Goal: Navigation & Orientation: Find specific page/section

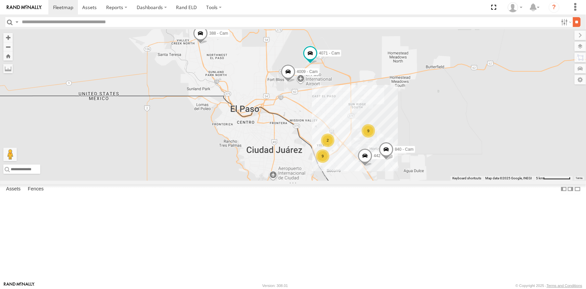
click at [0, 0] on label at bounding box center [0, 0] width 0 height 0
click at [290, 46] on label at bounding box center [574, 46] width 25 height 9
click at [0, 0] on span "Basemaps" at bounding box center [0, 0] width 0 height 0
click at [0, 0] on span "Satellite + Roadmap" at bounding box center [0, 0] width 0 height 0
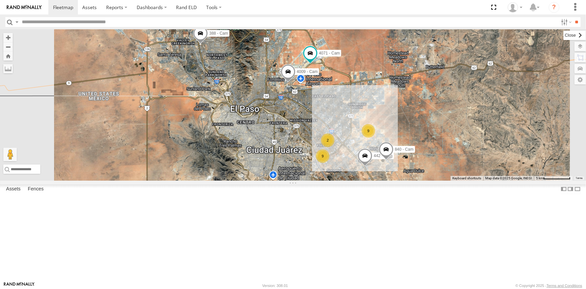
click at [290, 34] on label at bounding box center [575, 35] width 23 height 9
click at [290, 7] on span at bounding box center [494, 7] width 14 height 14
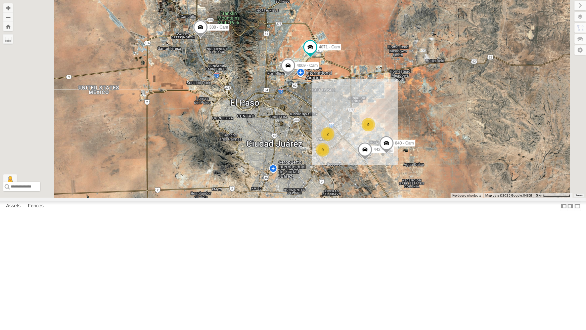
click at [290, 198] on div "442 - Cam 840 - Cam 388 - Cam 4071 - Cam 4009 - Cam 9 9 2" at bounding box center [293, 99] width 586 height 198
click at [0, 0] on div "442 - Cam" at bounding box center [0, 0] width 0 height 0
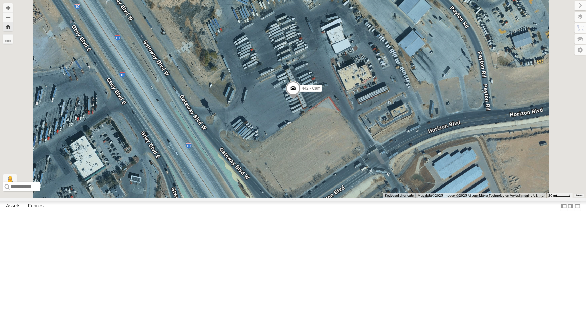
click at [290, 99] on span at bounding box center [292, 90] width 15 height 18
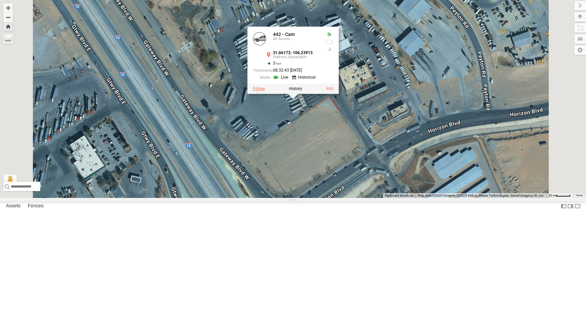
click at [265, 91] on label at bounding box center [259, 88] width 12 height 5
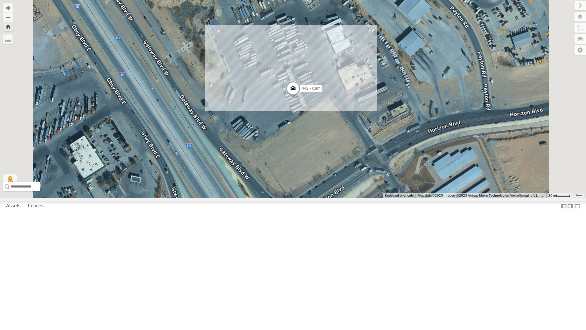
click at [0, 0] on div "212 - Cam" at bounding box center [0, 0] width 0 height 0
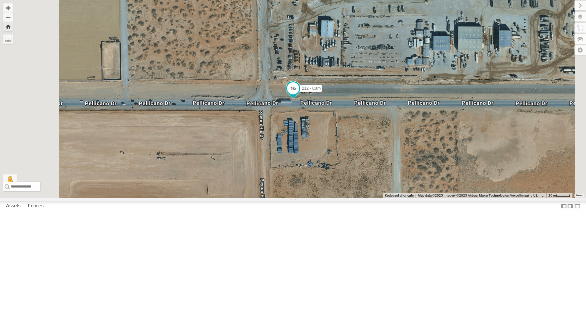
click at [290, 94] on span at bounding box center [293, 88] width 12 height 12
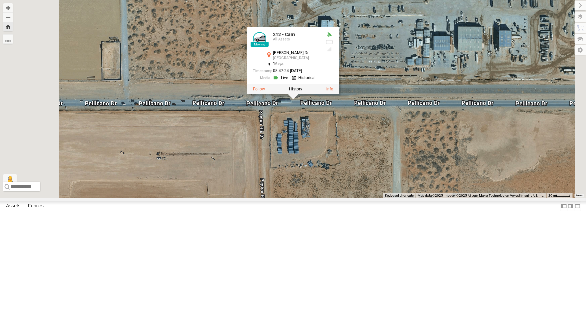
click at [265, 91] on label at bounding box center [259, 89] width 12 height 5
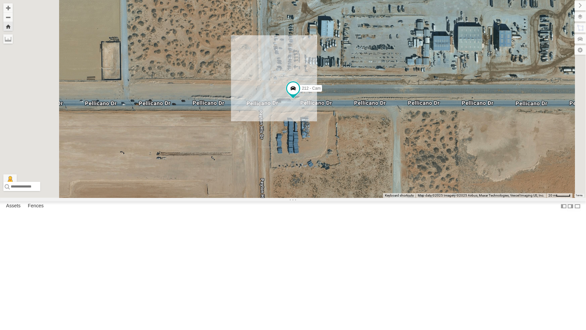
click at [0, 0] on div "All Assets" at bounding box center [0, 0] width 0 height 0
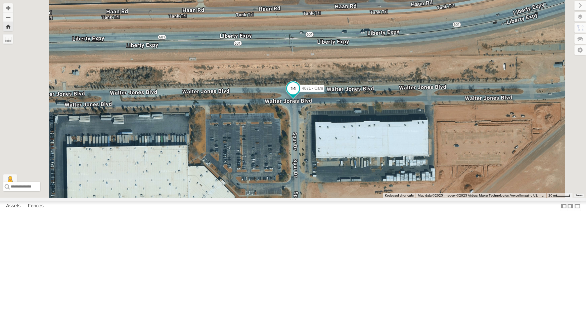
click at [290, 94] on span at bounding box center [293, 88] width 12 height 12
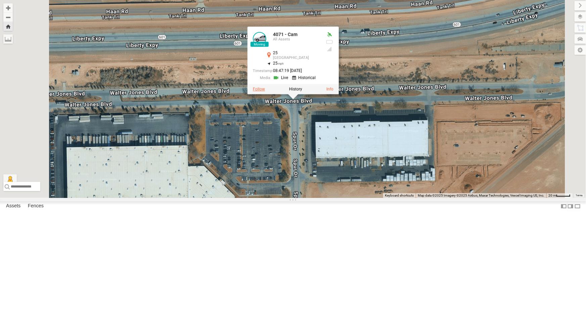
click at [265, 91] on label at bounding box center [259, 89] width 12 height 5
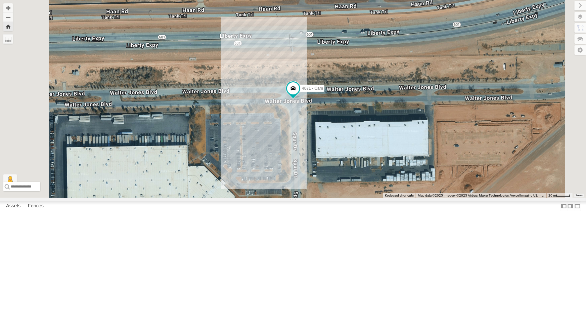
click at [0, 0] on div "All Assets" at bounding box center [0, 0] width 0 height 0
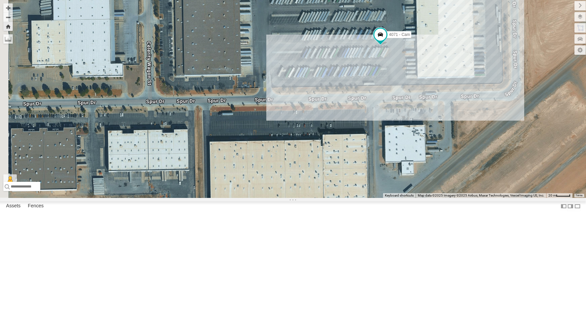
click at [0, 0] on div "212 - Cam" at bounding box center [0, 0] width 0 height 0
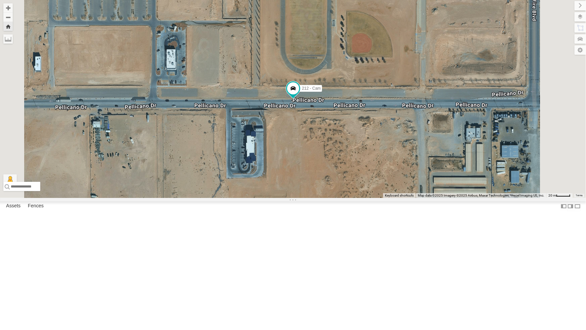
click at [0, 0] on div "442 - Cam" at bounding box center [0, 0] width 0 height 0
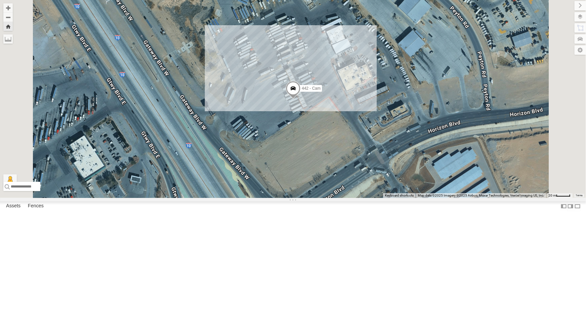
click at [0, 0] on div "All Assets" at bounding box center [0, 0] width 0 height 0
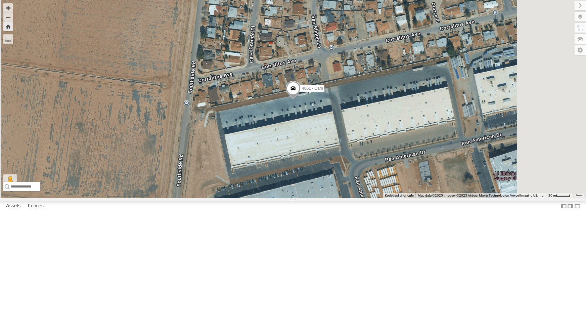
click at [0, 0] on div "All Assets" at bounding box center [0, 0] width 0 height 0
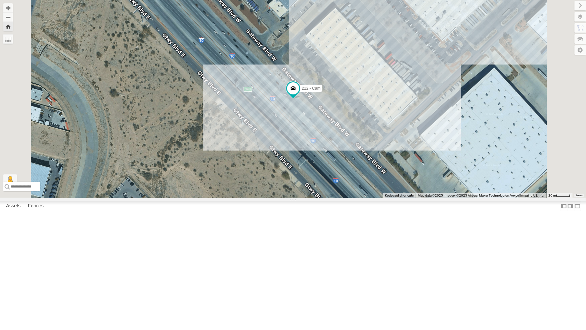
click at [290, 198] on div "212 - Cam" at bounding box center [293, 99] width 586 height 198
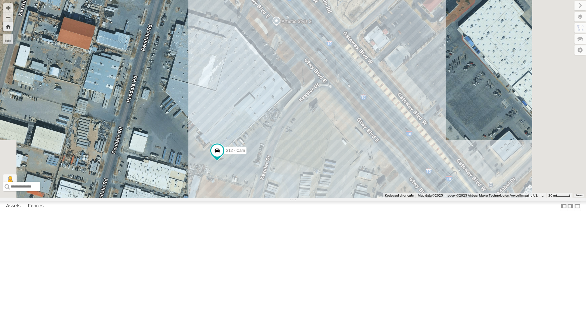
click at [0, 0] on div "442 - Cam" at bounding box center [0, 0] width 0 height 0
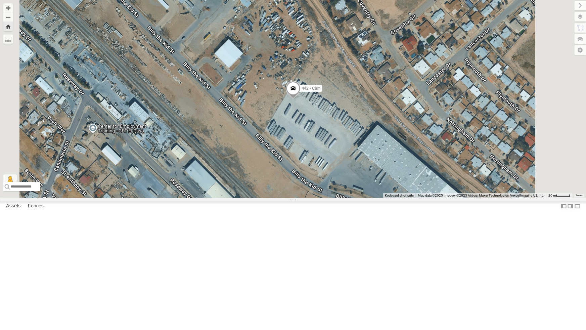
click at [0, 0] on div "4071 - Cam" at bounding box center [0, 0] width 0 height 0
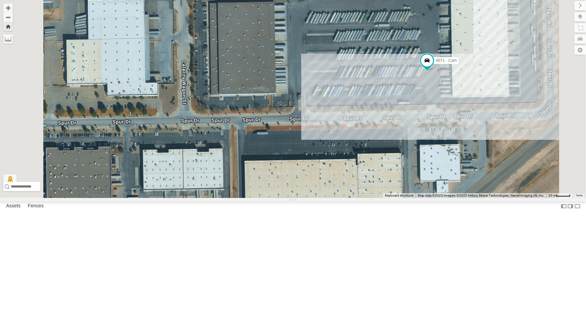
click at [0, 0] on div "442 - Cam All Assets" at bounding box center [0, 0] width 0 height 0
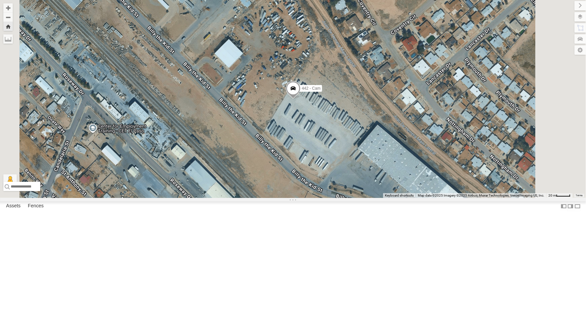
click at [0, 0] on div "All Assets" at bounding box center [0, 0] width 0 height 0
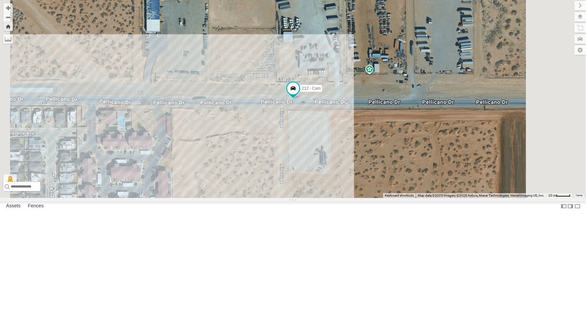
click at [0, 0] on div "442 - Cam" at bounding box center [0, 0] width 0 height 0
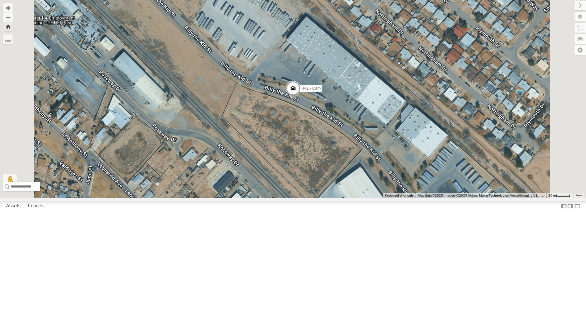
click at [0, 0] on div "212 - Cam" at bounding box center [0, 0] width 0 height 0
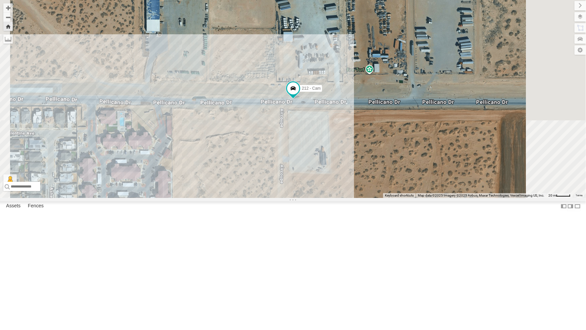
click at [0, 0] on div "442 - Cam" at bounding box center [0, 0] width 0 height 0
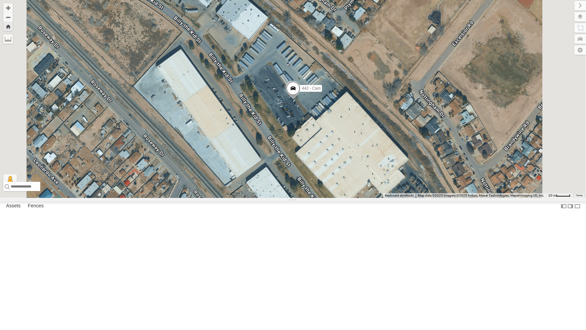
click at [290, 190] on div "442 - Cam" at bounding box center [293, 99] width 586 height 198
click at [0, 0] on div "All Assets" at bounding box center [0, 0] width 0 height 0
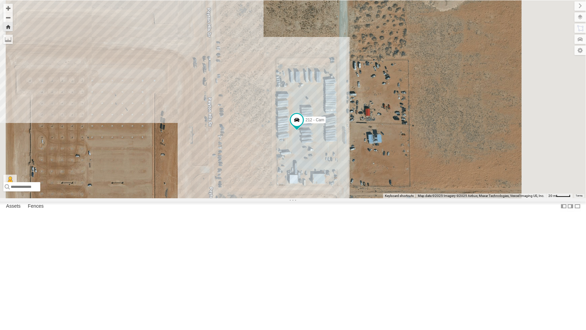
scroll to position [30, 0]
click at [0, 0] on div "All Assets" at bounding box center [0, 0] width 0 height 0
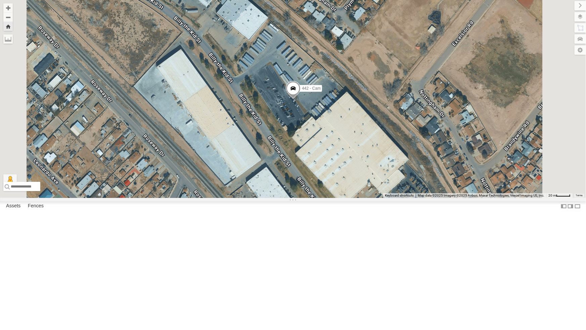
click at [290, 99] on span at bounding box center [293, 90] width 15 height 18
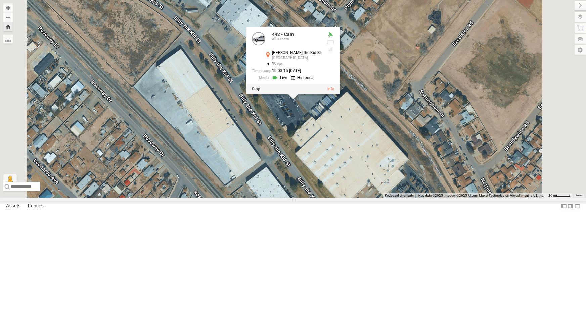
click at [290, 197] on div "442 - Cam 442 - Cam All Assets Billy the Kid St El Paso 31.69361 , -106.31593 1…" at bounding box center [293, 99] width 586 height 198
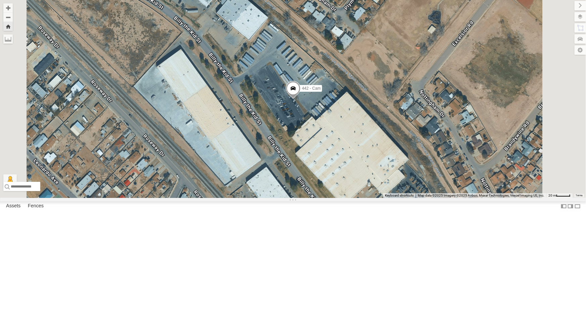
click at [288, 198] on div "442 - Cam" at bounding box center [293, 99] width 586 height 198
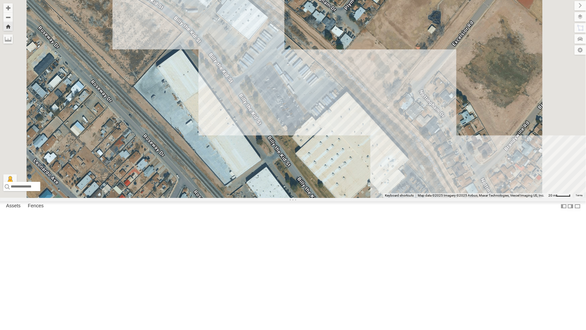
click at [290, 198] on div "442 - Cam" at bounding box center [293, 99] width 586 height 198
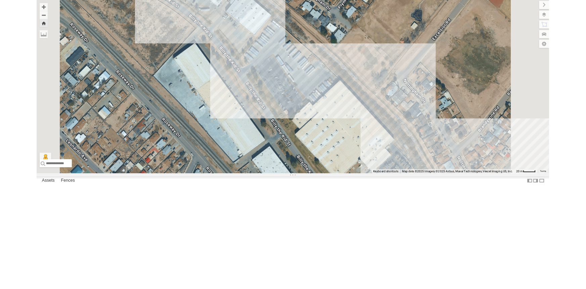
scroll to position [0, 0]
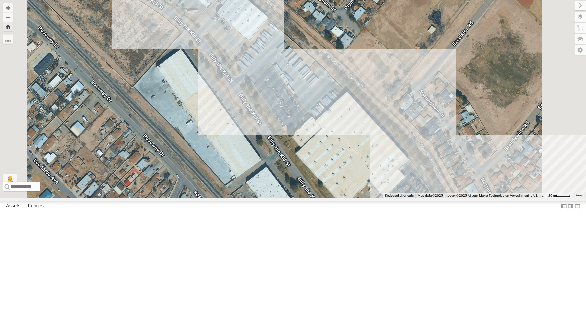
click at [0, 0] on div "442 - Cam" at bounding box center [0, 0] width 0 height 0
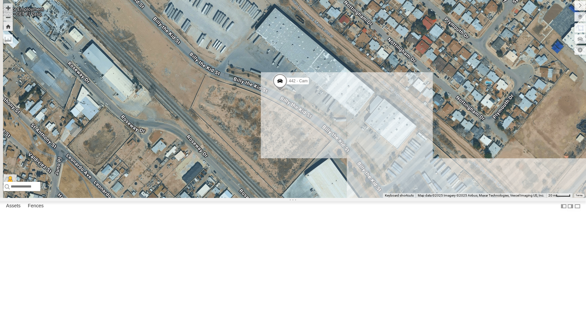
click at [0, 0] on div "212 - Cam" at bounding box center [0, 0] width 0 height 0
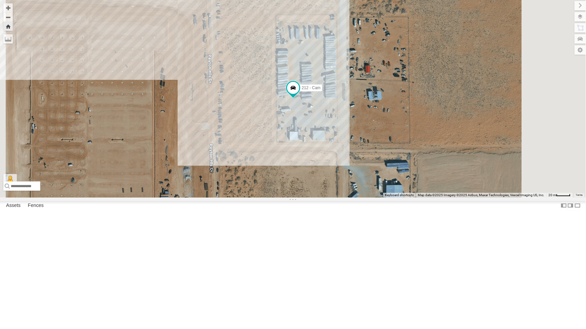
click at [211, 198] on div "212 - Cam" at bounding box center [293, 99] width 586 height 198
click at [290, 198] on div "212 - Cam" at bounding box center [293, 99] width 586 height 198
click at [0, 0] on div "All Assets" at bounding box center [0, 0] width 0 height 0
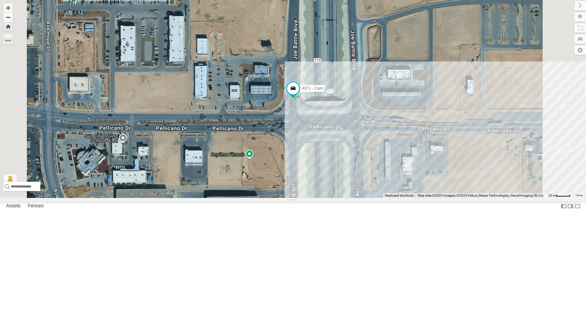
click at [0, 0] on div "4071 - Cam" at bounding box center [0, 0] width 0 height 0
click at [0, 0] on div "4054 - Cam" at bounding box center [0, 0] width 0 height 0
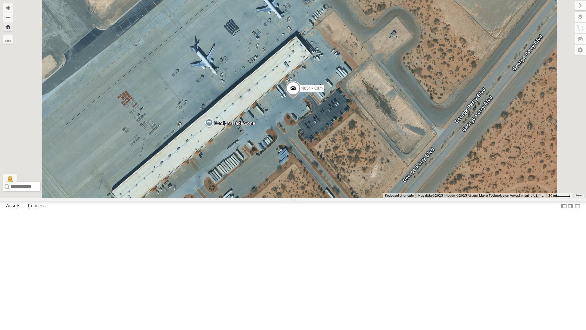
click at [0, 0] on div "442 - Cam" at bounding box center [0, 0] width 0 height 0
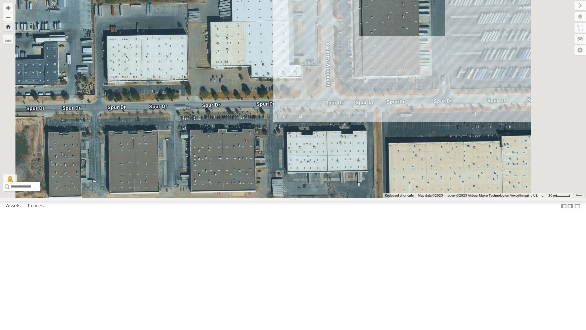
click at [0, 0] on div "All Assets" at bounding box center [0, 0] width 0 height 0
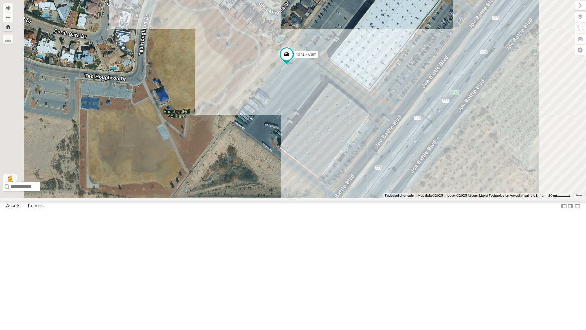
click at [253, 117] on div "4071 - Cam" at bounding box center [293, 99] width 586 height 198
click at [0, 0] on div "All Assets" at bounding box center [0, 0] width 0 height 0
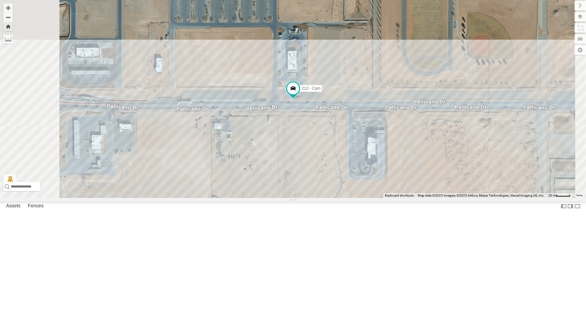
click at [0, 0] on div "4071 - Cam" at bounding box center [0, 0] width 0 height 0
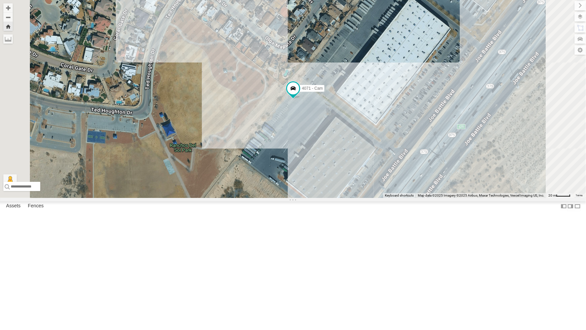
click at [283, 191] on div "4071 - Cam" at bounding box center [293, 99] width 586 height 198
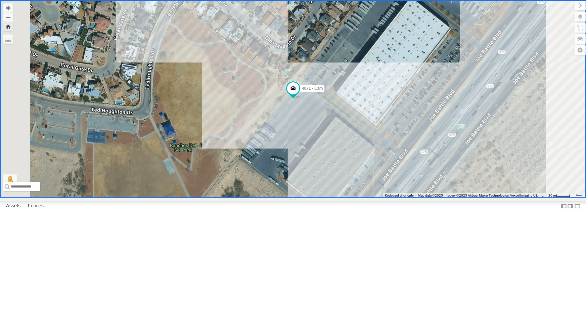
click at [0, 0] on div "4061 - Cam" at bounding box center [0, 0] width 0 height 0
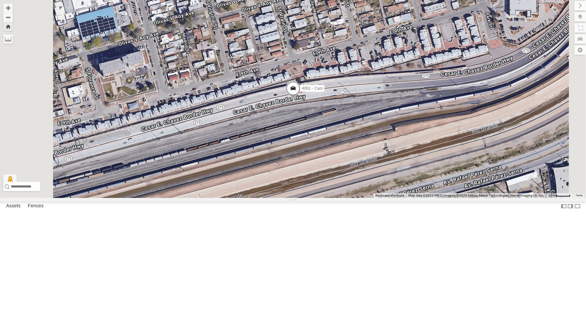
click at [290, 99] on span at bounding box center [293, 90] width 15 height 18
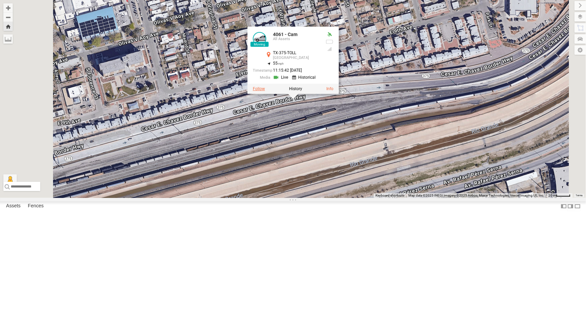
click at [265, 91] on label at bounding box center [259, 88] width 12 height 5
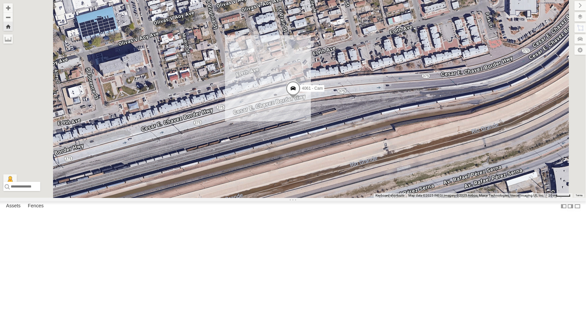
click at [0, 0] on div "4071 - Cam" at bounding box center [0, 0] width 0 height 0
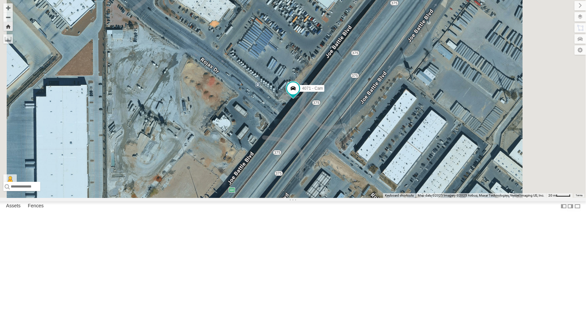
click at [0, 0] on div "212 - Cam All Assets" at bounding box center [0, 0] width 0 height 0
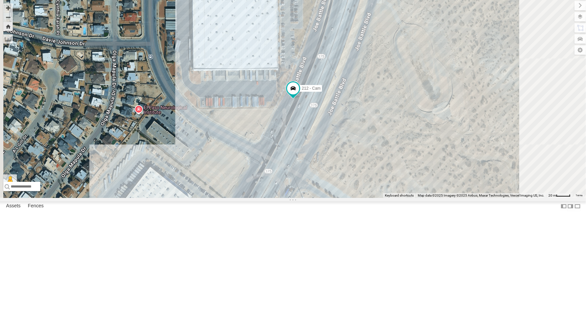
click at [251, 135] on div "212 - Cam" at bounding box center [293, 99] width 586 height 198
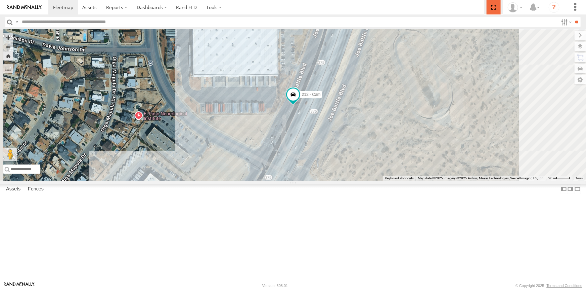
click at [290, 6] on span at bounding box center [494, 7] width 14 height 14
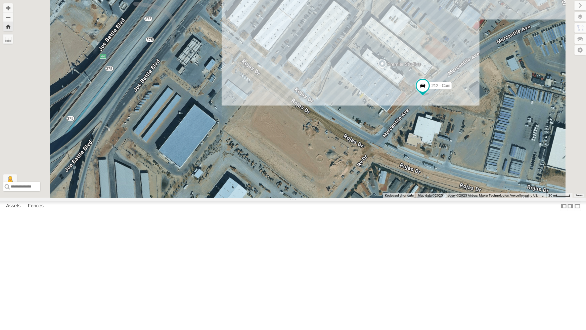
click at [264, 154] on div "212 - Cam" at bounding box center [293, 99] width 586 height 198
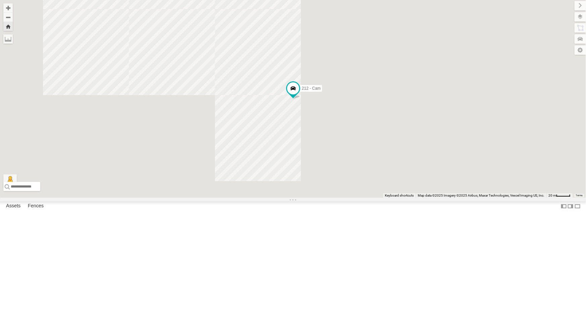
click at [0, 0] on div "All Assets" at bounding box center [0, 0] width 0 height 0
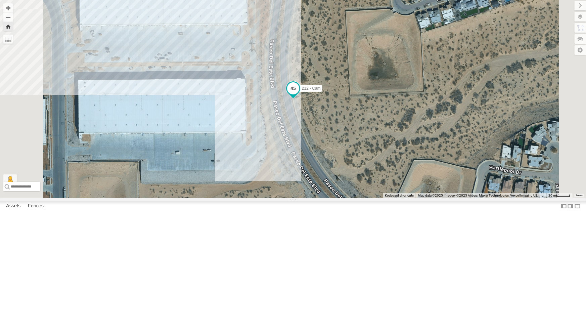
click at [290, 94] on span at bounding box center [293, 88] width 12 height 12
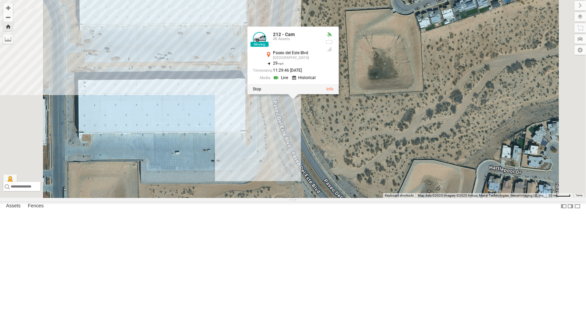
click at [290, 198] on div "212 - Cam 212 - Cam All Assets Paseo del Este Blvd El Paso 31.70358 , -106.2598…" at bounding box center [293, 99] width 586 height 198
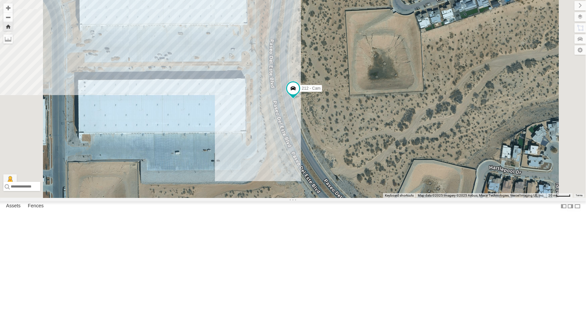
click at [0, 0] on div "All Assets" at bounding box center [0, 0] width 0 height 0
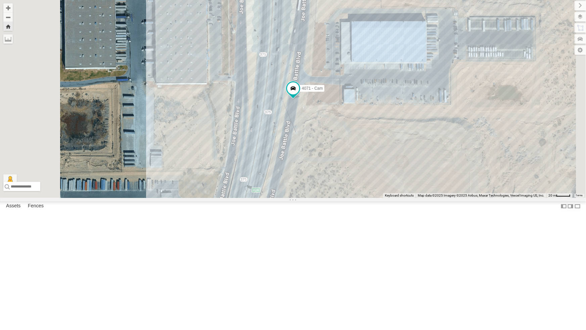
click at [0, 0] on div "All Assets" at bounding box center [0, 0] width 0 height 0
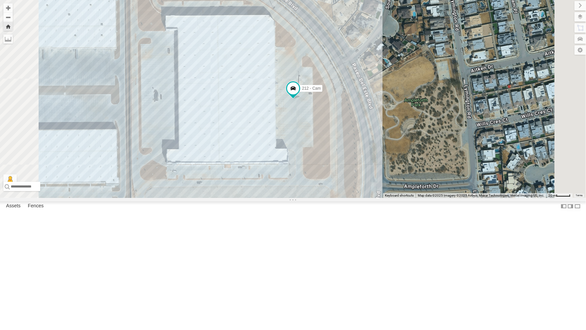
click at [0, 0] on div "All Assets" at bounding box center [0, 0] width 0 height 0
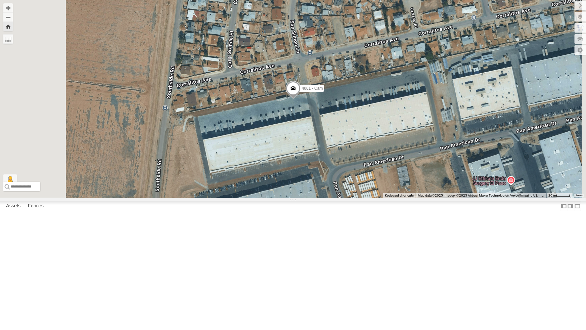
click at [0, 0] on div "4071 - Cam All Assets" at bounding box center [0, 0] width 0 height 0
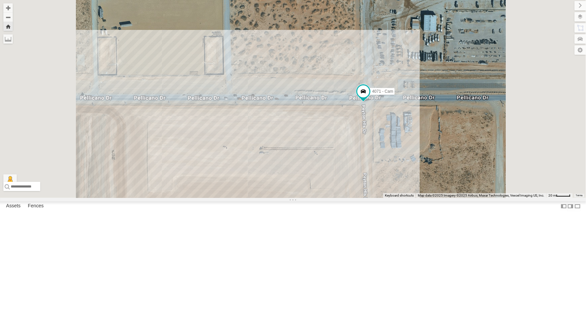
click at [290, 88] on div "4071 - Cam" at bounding box center [293, 99] width 586 height 198
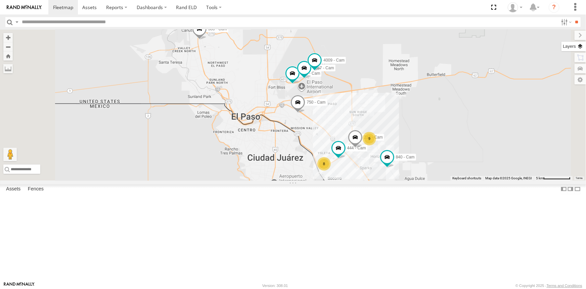
click at [580, 46] on label at bounding box center [574, 46] width 25 height 9
click at [0, 0] on span "Basemaps" at bounding box center [0, 0] width 0 height 0
click at [0, 0] on span "Satellite + Roadmap" at bounding box center [0, 0] width 0 height 0
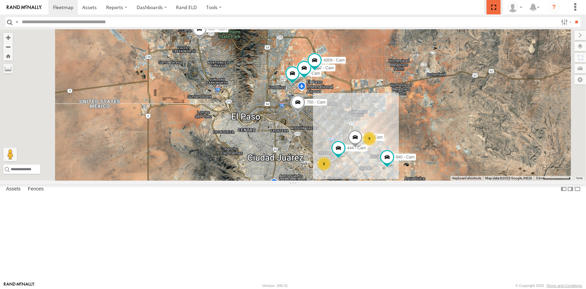
click at [495, 7] on span at bounding box center [494, 7] width 14 height 14
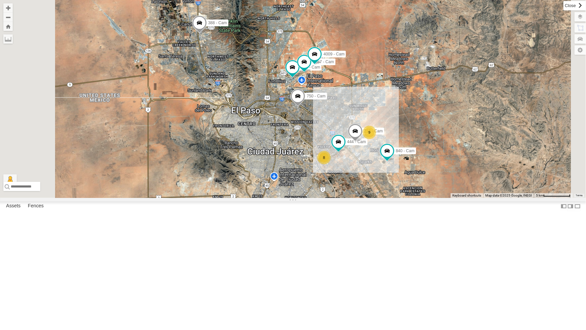
click at [564, 4] on label at bounding box center [575, 5] width 23 height 9
click at [0, 0] on div "All Assets" at bounding box center [0, 0] width 0 height 0
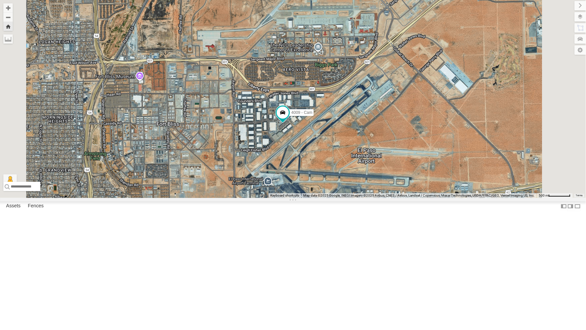
click at [0, 0] on div "442 - Cam" at bounding box center [0, 0] width 0 height 0
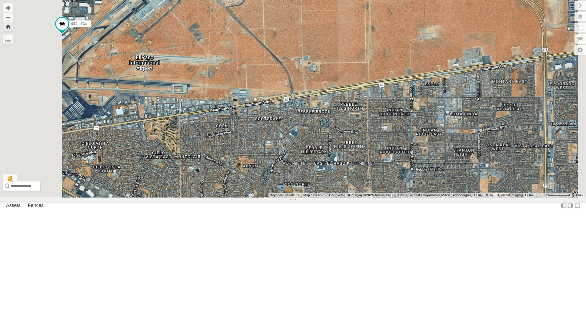
click at [276, 64] on div "750 - Cam 444 - Cam" at bounding box center [293, 99] width 586 height 198
click at [0, 0] on div "442 - Cam All Assets" at bounding box center [0, 0] width 0 height 0
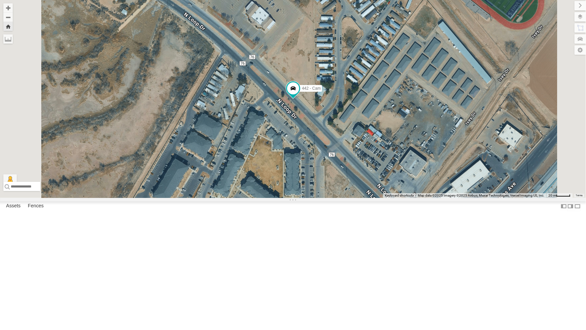
click at [0, 0] on div "212 - Cam" at bounding box center [0, 0] width 0 height 0
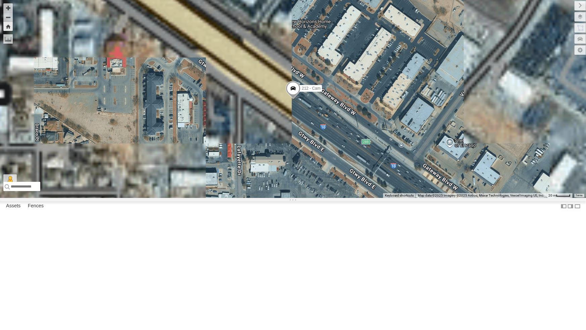
click at [0, 0] on div "All Assets" at bounding box center [0, 0] width 0 height 0
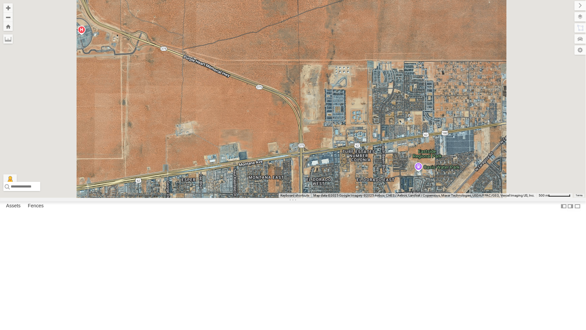
click at [0, 0] on div "All Assets" at bounding box center [0, 0] width 0 height 0
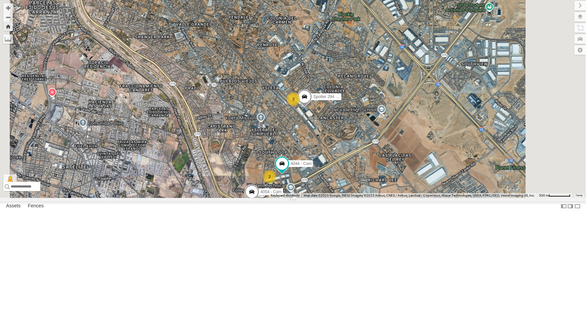
click at [0, 0] on div "212 - Cam" at bounding box center [0, 0] width 0 height 0
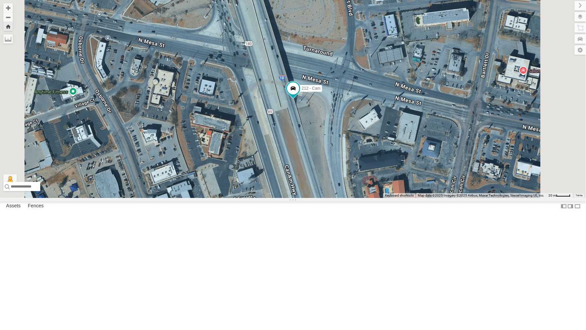
click at [0, 0] on div "4071 - Cam" at bounding box center [0, 0] width 0 height 0
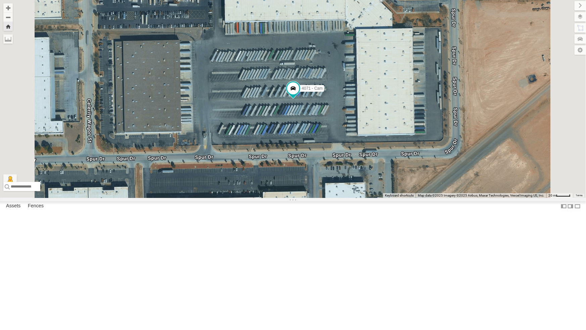
click at [0, 0] on div "212 - Cam" at bounding box center [0, 0] width 0 height 0
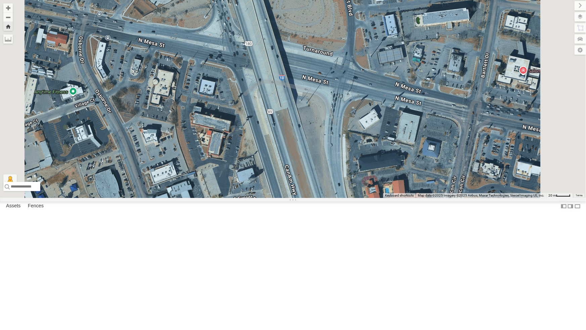
click at [0, 0] on div "All Assets" at bounding box center [0, 0] width 0 height 0
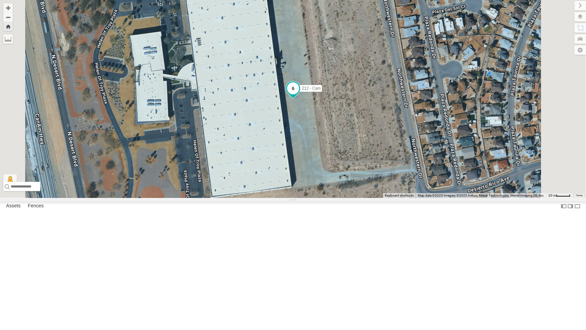
click at [299, 94] on span at bounding box center [293, 88] width 12 height 12
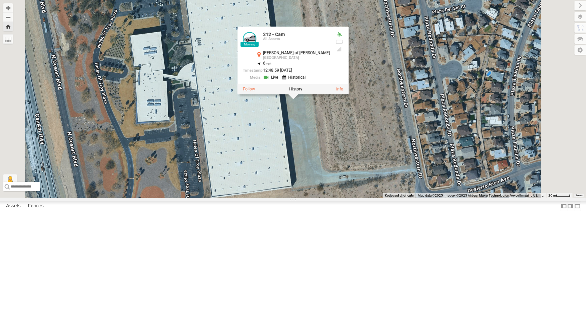
click at [255, 91] on label at bounding box center [249, 88] width 12 height 5
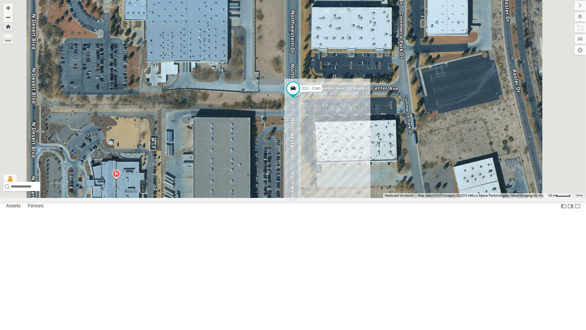
click at [0, 0] on div "4071 - Cam" at bounding box center [0, 0] width 0 height 0
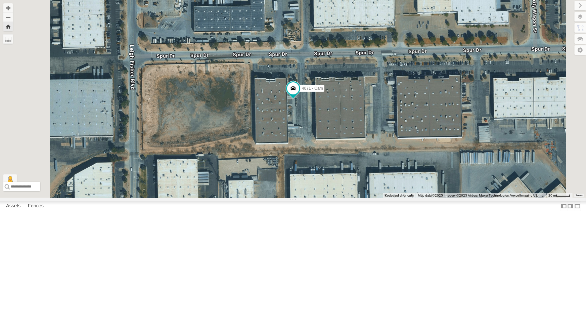
click at [0, 0] on div "212 - Cam" at bounding box center [0, 0] width 0 height 0
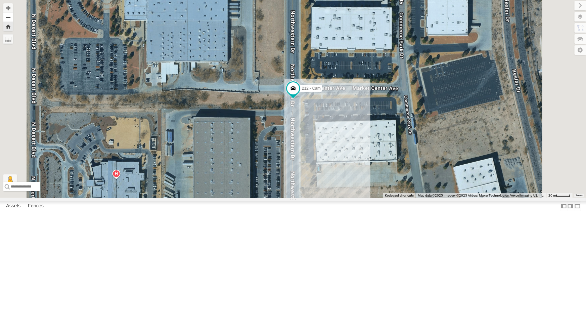
click at [13, 20] on button "Zoom out" at bounding box center [7, 16] width 9 height 9
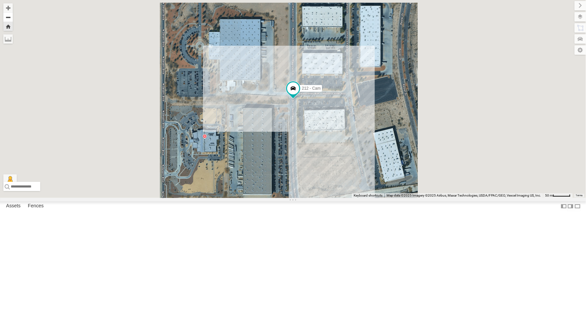
click at [13, 20] on button "Zoom out" at bounding box center [7, 16] width 9 height 9
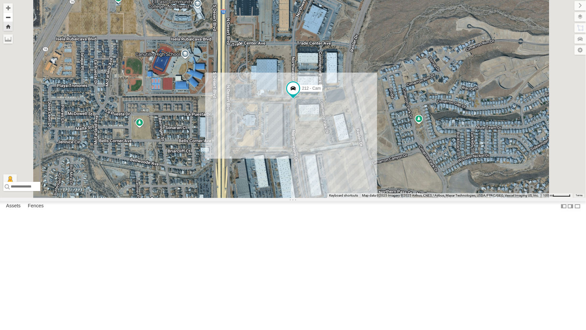
click at [13, 20] on button "Zoom out" at bounding box center [7, 16] width 9 height 9
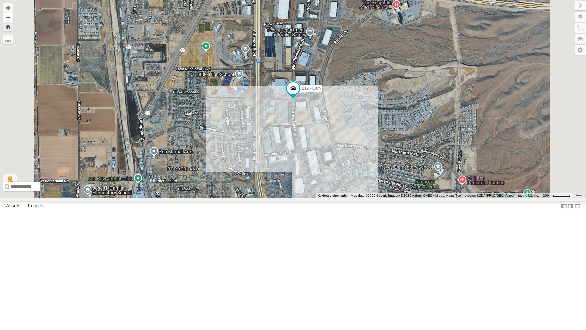
click at [13, 17] on button "Zoom out" at bounding box center [7, 16] width 9 height 9
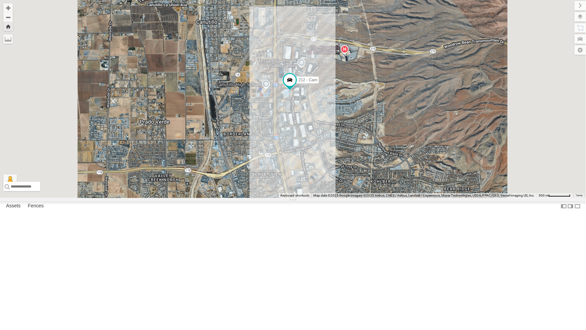
click at [415, 159] on div "212 - Cam" at bounding box center [293, 99] width 586 height 198
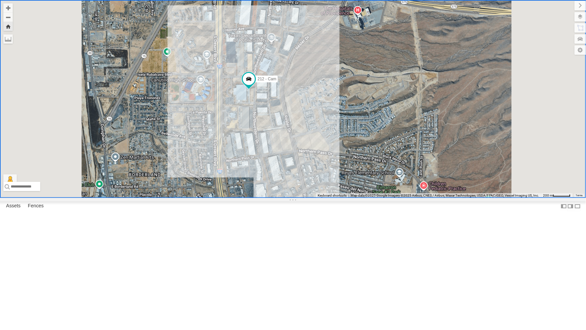
click at [0, 0] on div "442 - Cam" at bounding box center [0, 0] width 0 height 0
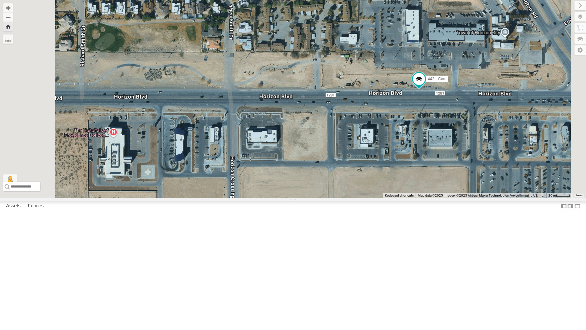
click at [0, 0] on div "212 - Cam" at bounding box center [0, 0] width 0 height 0
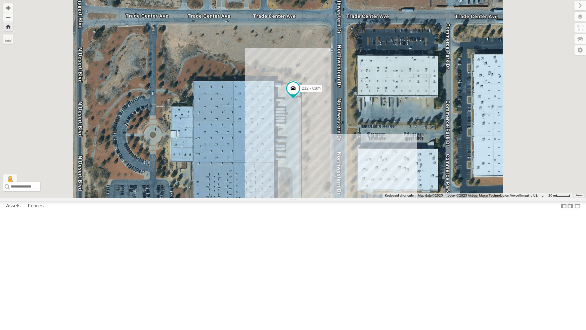
click at [0, 0] on div "All Assets" at bounding box center [0, 0] width 0 height 0
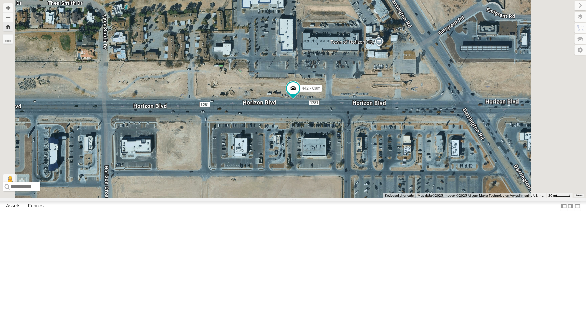
click at [0, 0] on div "All Assets" at bounding box center [0, 0] width 0 height 0
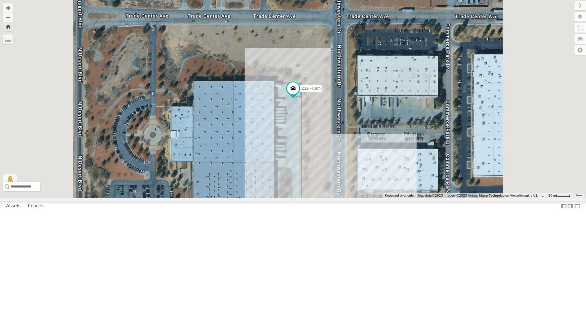
click at [0, 0] on div "All Assets" at bounding box center [0, 0] width 0 height 0
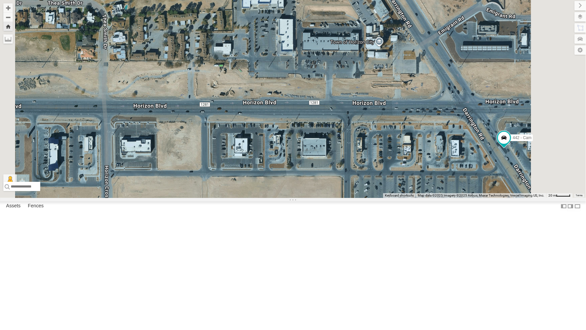
click at [0, 0] on div "212 - Cam" at bounding box center [0, 0] width 0 height 0
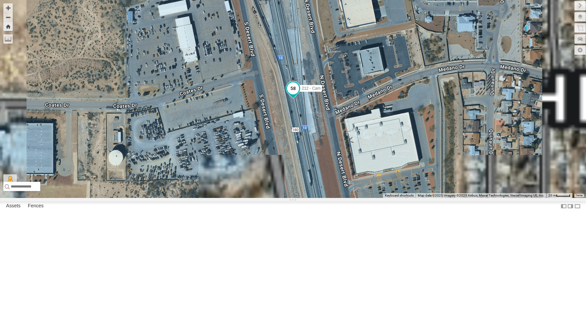
click at [299, 94] on span at bounding box center [293, 88] width 12 height 12
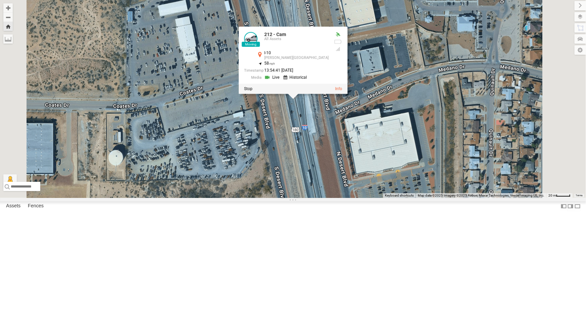
click at [377, 187] on div "212 - Cam 212 - Cam All Assets I-10 [PERSON_NAME][GEOGRAPHIC_DATA] 31.86782 , -…" at bounding box center [293, 99] width 586 height 198
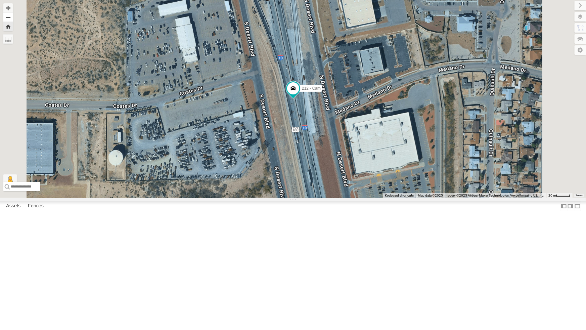
click at [13, 18] on button "Zoom out" at bounding box center [7, 16] width 9 height 9
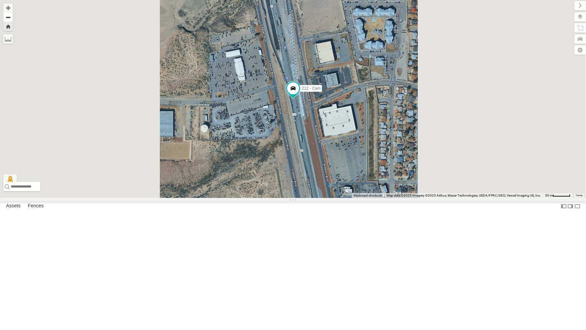
click at [13, 18] on button "Zoom out" at bounding box center [7, 16] width 9 height 9
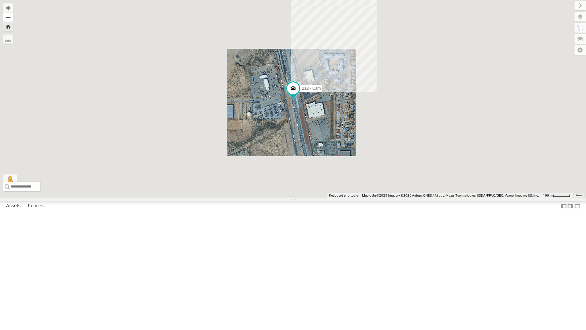
click at [13, 18] on button "Zoom out" at bounding box center [7, 16] width 9 height 9
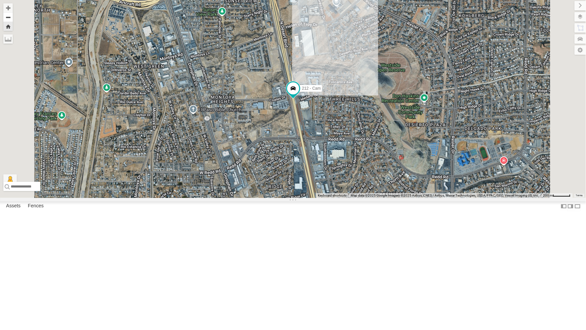
click at [13, 16] on button "Zoom out" at bounding box center [7, 16] width 9 height 9
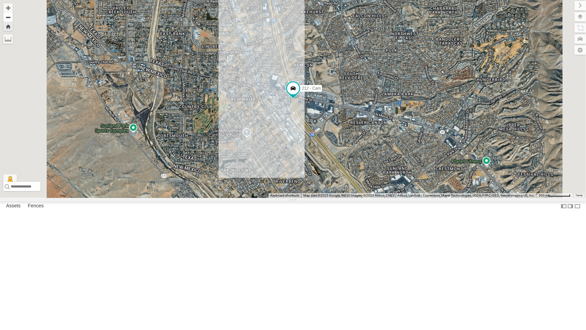
click at [13, 16] on button "Zoom out" at bounding box center [7, 16] width 9 height 9
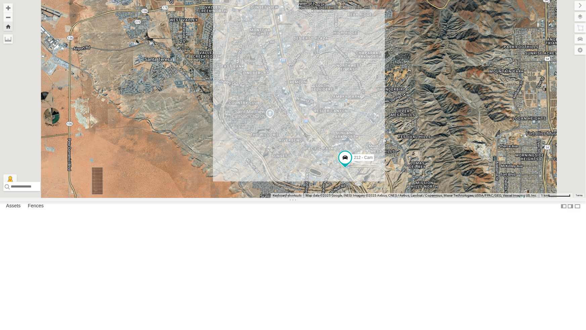
click at [0, 0] on div "4067 - Cam" at bounding box center [0, 0] width 0 height 0
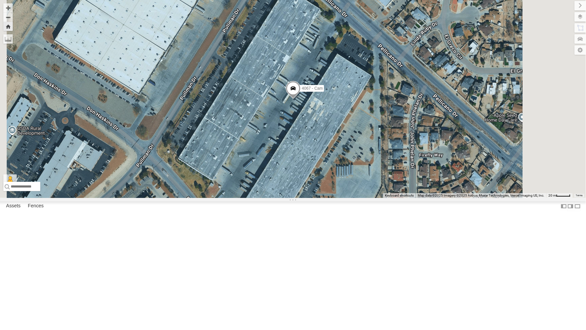
click at [0, 0] on div "212 - Cam" at bounding box center [0, 0] width 0 height 0
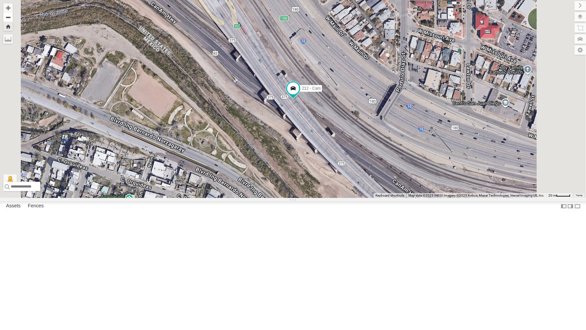
click at [13, 15] on button "Zoom out" at bounding box center [7, 16] width 9 height 9
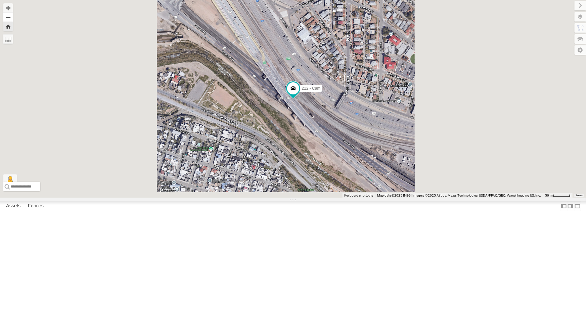
click at [13, 15] on button "Zoom out" at bounding box center [7, 16] width 9 height 9
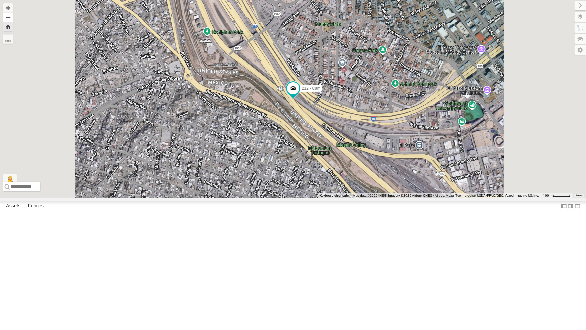
click at [13, 15] on button "Zoom out" at bounding box center [7, 16] width 9 height 9
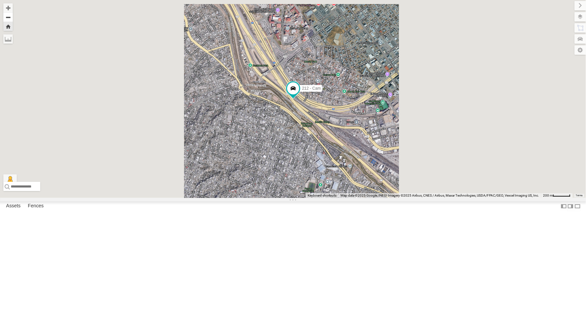
click at [13, 15] on button "Zoom out" at bounding box center [7, 16] width 9 height 9
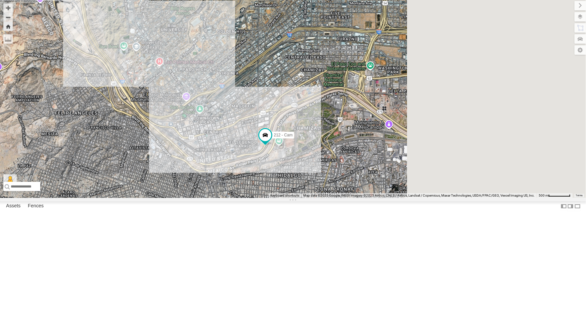
drag, startPoint x: 435, startPoint y: 253, endPoint x: 280, endPoint y: 265, distance: 154.7
click at [280, 198] on div "212 - Cam" at bounding box center [293, 99] width 586 height 198
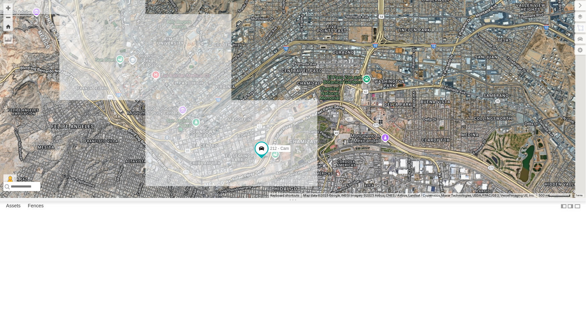
drag, startPoint x: 392, startPoint y: 241, endPoint x: 388, endPoint y: 257, distance: 16.2
click at [388, 198] on div "212 - Cam" at bounding box center [293, 99] width 586 height 198
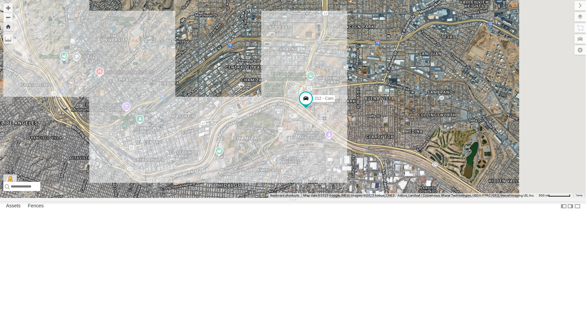
drag, startPoint x: 437, startPoint y: 228, endPoint x: 375, endPoint y: 225, distance: 61.9
click at [375, 198] on div "212 - Cam" at bounding box center [293, 99] width 586 height 198
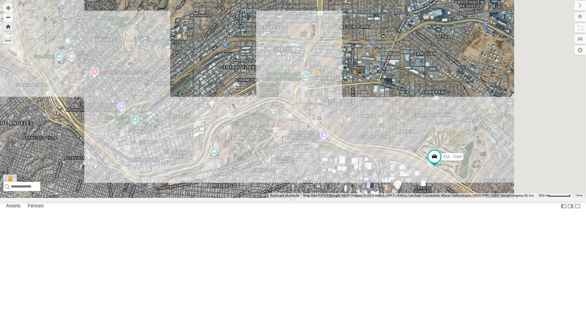
click at [0, 0] on div "4071 - Cam" at bounding box center [0, 0] width 0 height 0
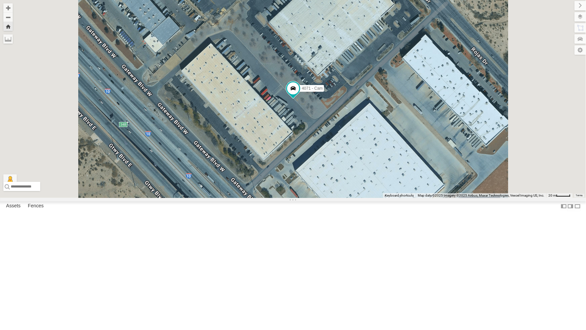
click at [0, 0] on div "All Assets" at bounding box center [0, 0] width 0 height 0
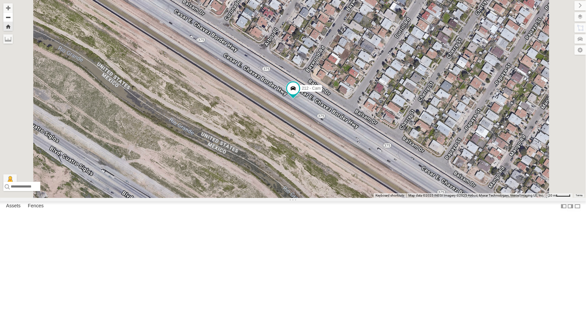
click at [13, 17] on button "Zoom out" at bounding box center [7, 16] width 9 height 9
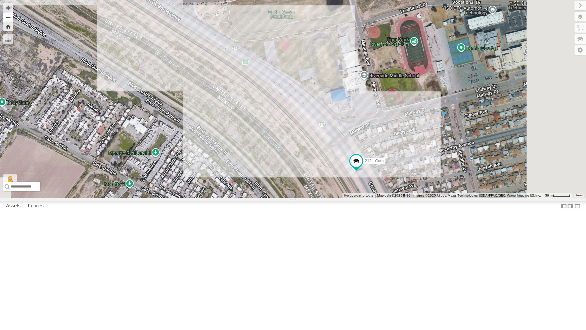
click at [13, 16] on button "Zoom out" at bounding box center [7, 16] width 9 height 9
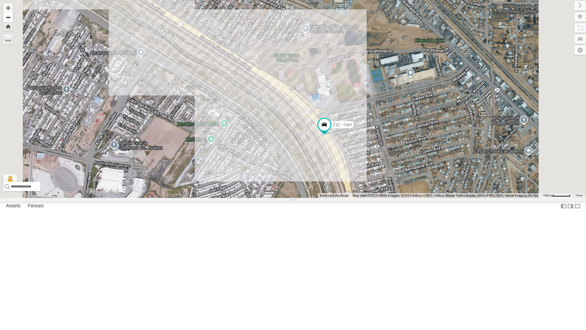
click at [13, 16] on button "Zoom out" at bounding box center [7, 16] width 9 height 9
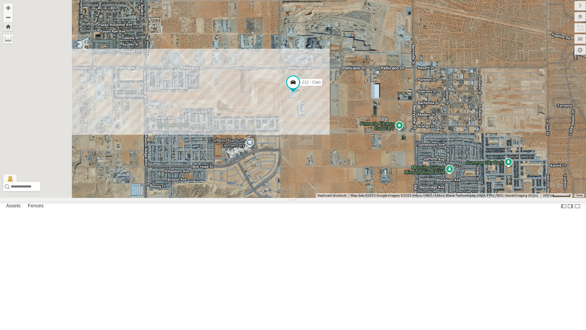
click at [0, 0] on div "4067 - Cam" at bounding box center [0, 0] width 0 height 0
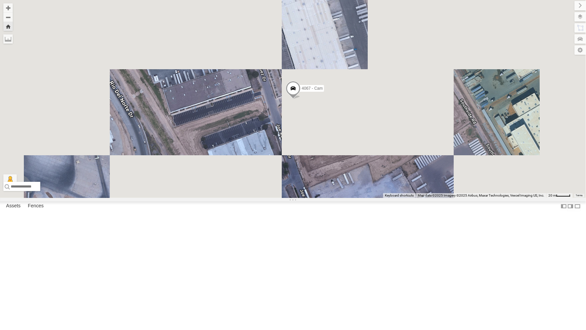
click at [0, 0] on div "All Assets" at bounding box center [0, 0] width 0 height 0
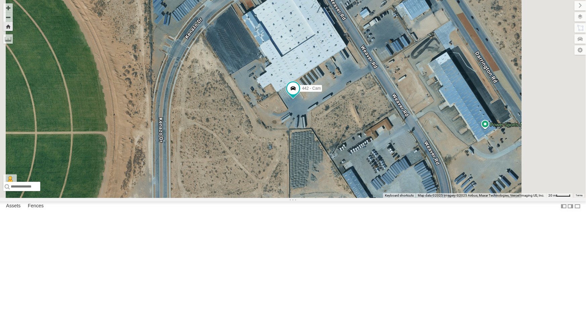
click at [0, 0] on div "4071 - Cam" at bounding box center [0, 0] width 0 height 0
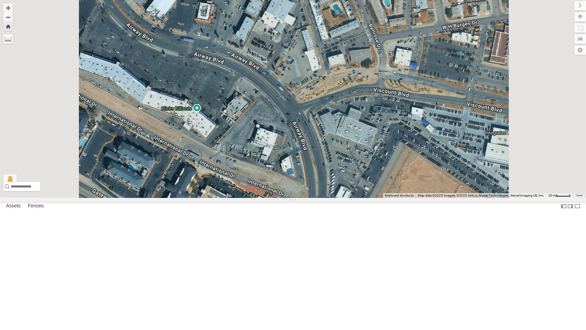
click at [0, 0] on div "212 - Cam" at bounding box center [0, 0] width 0 height 0
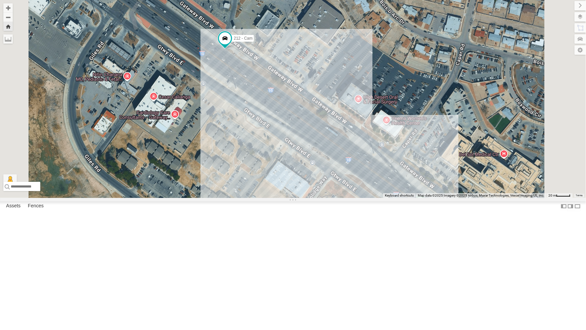
click at [0, 0] on div "4061 - Cam" at bounding box center [0, 0] width 0 height 0
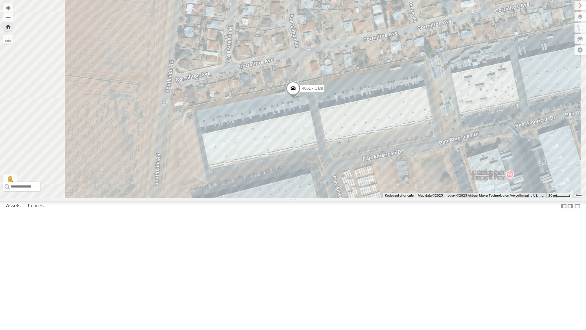
click at [301, 99] on span at bounding box center [293, 90] width 15 height 18
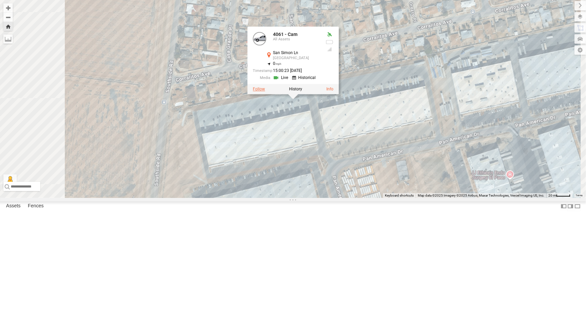
click at [265, 91] on label at bounding box center [259, 89] width 12 height 5
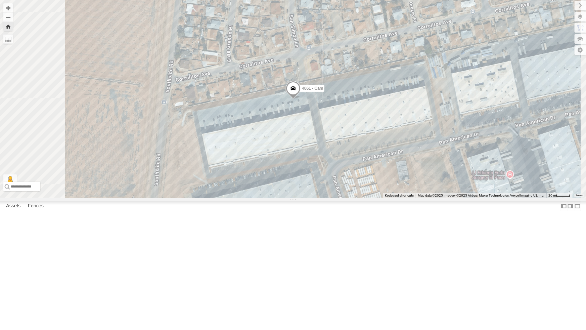
click at [0, 0] on div "212 - Cam" at bounding box center [0, 0] width 0 height 0
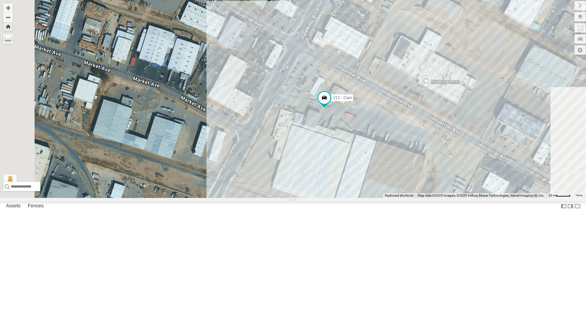
click at [0, 0] on div "All Assets" at bounding box center [0, 0] width 0 height 0
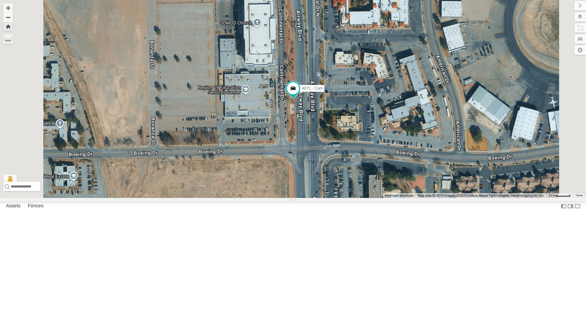
click at [13, 27] on button "Zoom Home" at bounding box center [7, 26] width 9 height 9
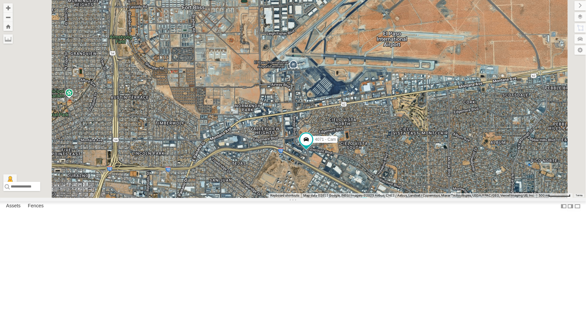
click at [3, 22] on button "Zoom Home" at bounding box center [7, 26] width 9 height 9
click at [0, 0] on div "442 - Cam" at bounding box center [0, 0] width 0 height 0
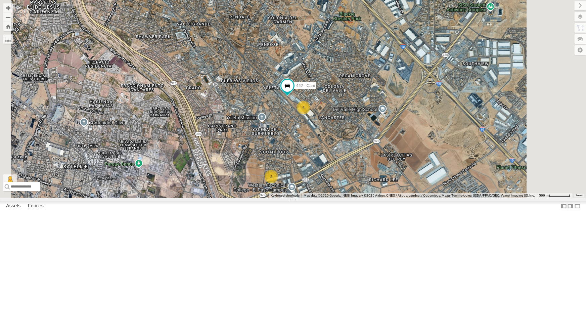
click at [0, 0] on div "All Assets" at bounding box center [0, 0] width 0 height 0
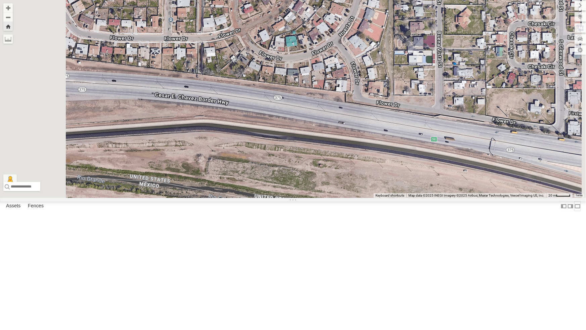
click at [574, 211] on label at bounding box center [577, 206] width 7 height 10
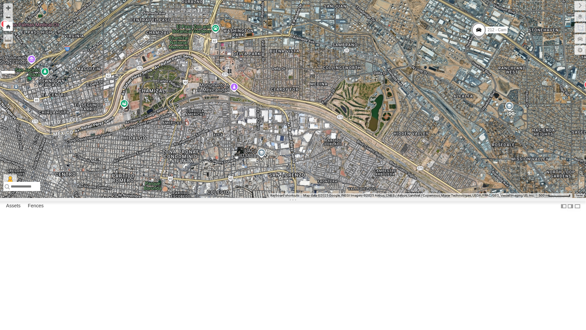
click at [7, 23] on button "Zoom Home" at bounding box center [7, 26] width 9 height 9
click at [6, 27] on button "Zoom Home" at bounding box center [7, 26] width 9 height 9
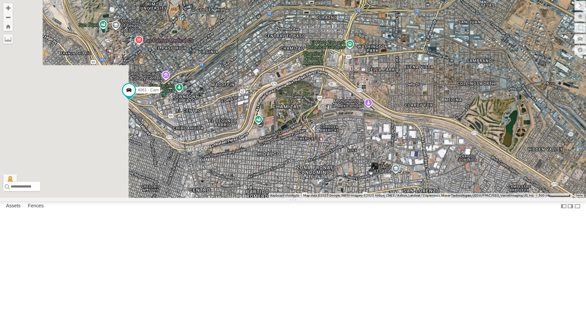
drag, startPoint x: 158, startPoint y: 152, endPoint x: 240, endPoint y: 162, distance: 83.6
click at [240, 162] on div "4061 - Cam 212 - Cam" at bounding box center [293, 99] width 586 height 198
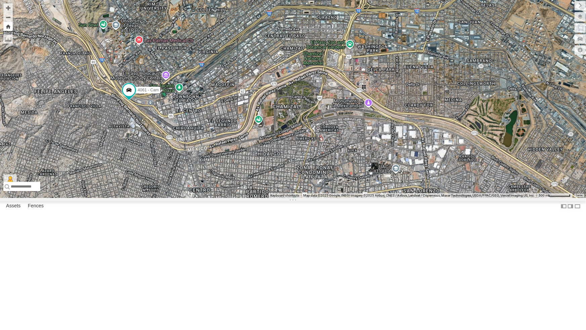
click at [8, 28] on button "Zoom Home" at bounding box center [7, 26] width 9 height 9
click at [7, 17] on button "Zoom out" at bounding box center [7, 16] width 9 height 9
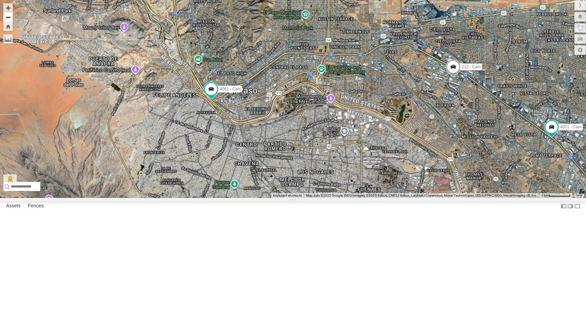
click at [9, 17] on button "Zoom out" at bounding box center [7, 16] width 9 height 9
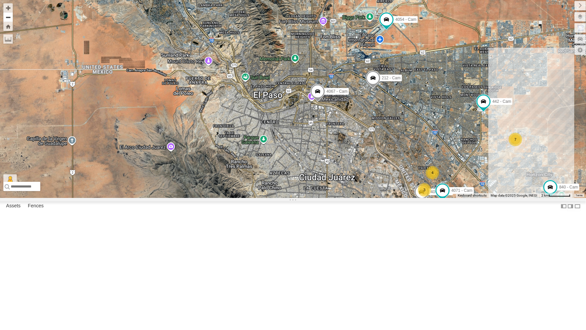
click at [8, 16] on button "Zoom out" at bounding box center [7, 16] width 9 height 9
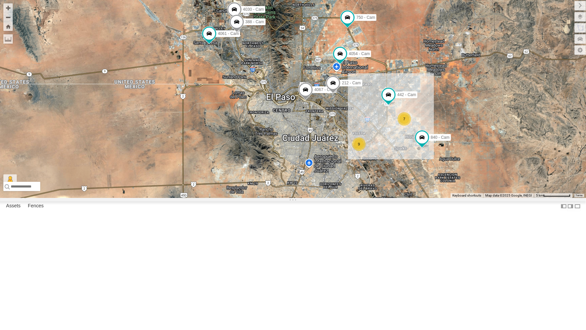
click at [304, 178] on div "442 - Cam 4054 - Cam 4030 - Cam 750 - Cam 4067 - Cam 4061 - Cam 840 - Cam 388 -…" at bounding box center [293, 99] width 586 height 198
click at [358, 168] on div "442 - Cam 4054 - Cam 4030 - Cam 750 - Cam 4067 - Cam 4061 - Cam 840 - Cam 388 -…" at bounding box center [293, 99] width 586 height 198
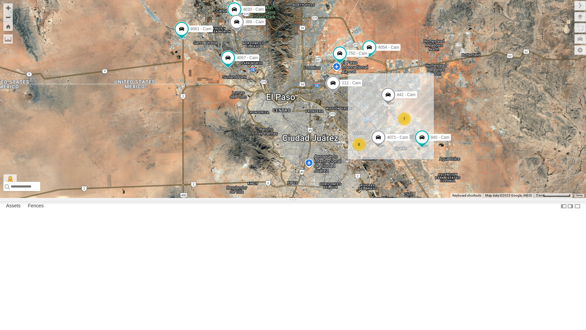
click at [390, 198] on div "442 - Cam 4054 - Cam 4030 - Cam 750 - Cam 4067 - Cam 4061 - Cam 840 - Cam 388 -…" at bounding box center [293, 99] width 586 height 198
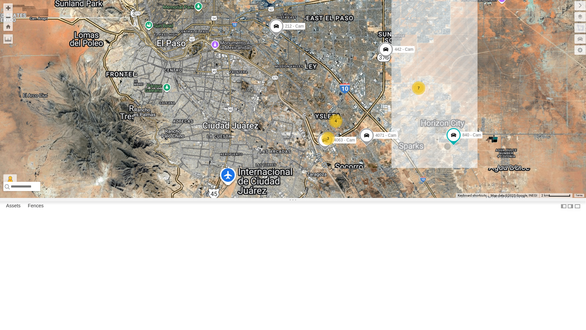
click at [369, 198] on div "442 - Cam 4054 - Cam 4030 - Cam 750 - Cam 4067 - Cam 4061 - Cam 840 - Cam 388 -…" at bounding box center [293, 99] width 586 height 198
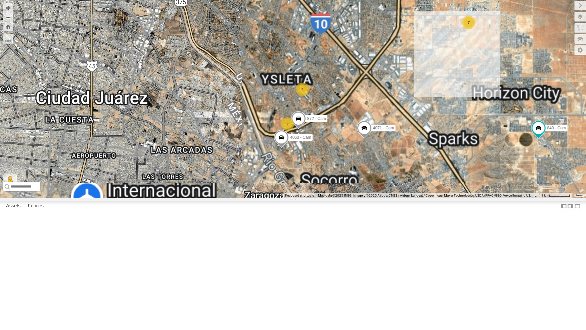
click at [369, 198] on div "442 - Cam 4054 - Cam 4030 - Cam 750 - Cam 4067 - Cam 4061 - Cam 840 - Cam 388 -…" at bounding box center [293, 99] width 586 height 198
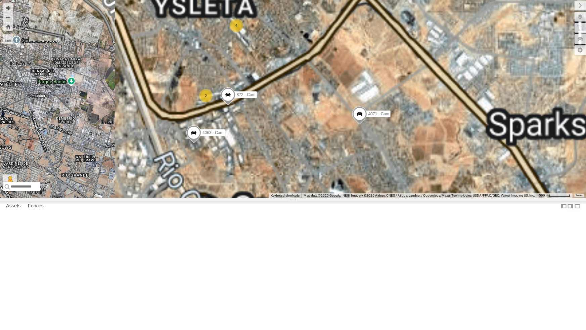
click at [369, 198] on div "442 - Cam 4054 - Cam 4030 - Cam 750 - Cam 4067 - Cam 4061 - Cam 840 - Cam 388 -…" at bounding box center [293, 99] width 586 height 198
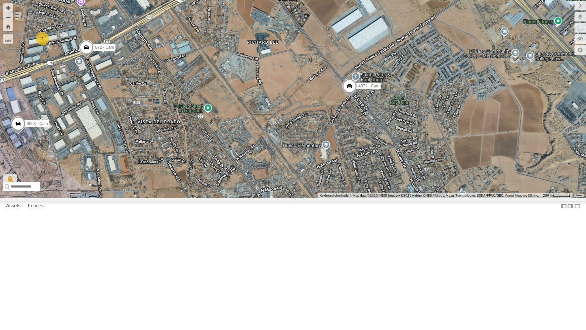
click at [349, 96] on span at bounding box center [349, 87] width 15 height 18
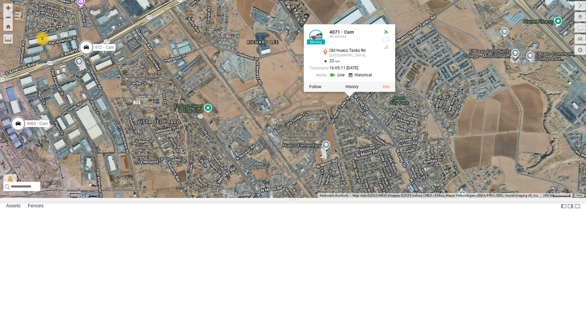
click at [315, 89] on label at bounding box center [315, 86] width 12 height 5
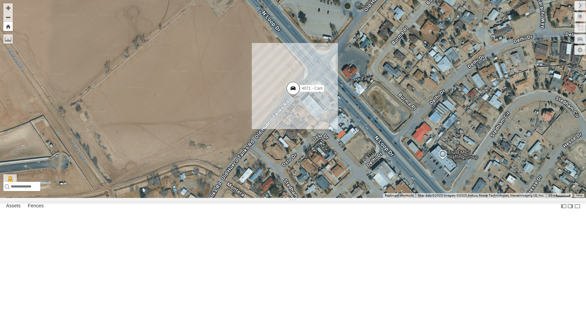
click at [10, 27] on button "Zoom Home" at bounding box center [7, 26] width 9 height 9
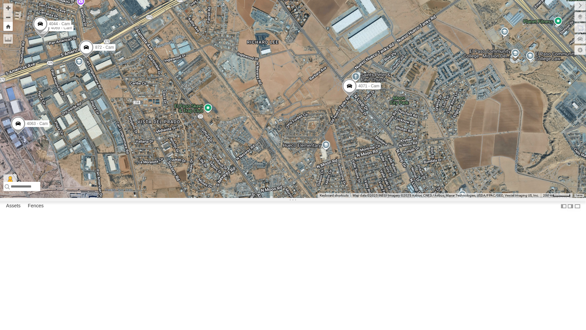
click at [10, 27] on button "Zoom Home" at bounding box center [7, 26] width 9 height 9
click at [8, 18] on button "Zoom out" at bounding box center [7, 16] width 9 height 9
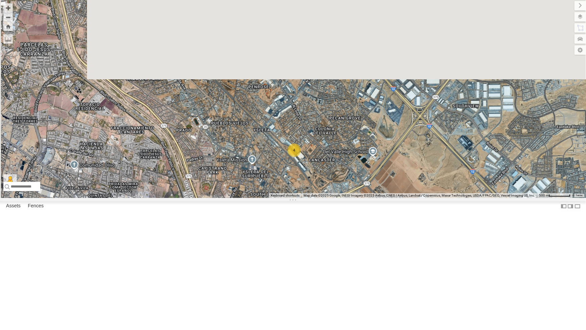
drag, startPoint x: 271, startPoint y: 104, endPoint x: 370, endPoint y: 259, distance: 183.2
click at [370, 198] on div "872 - Cam 4063 - Cam 4071 - Cam 2 4" at bounding box center [293, 99] width 586 height 198
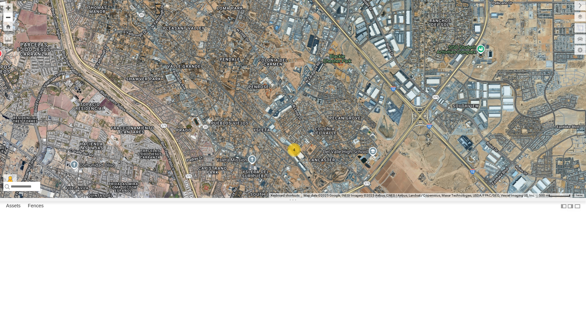
click at [8, 17] on button "Zoom out" at bounding box center [7, 16] width 9 height 9
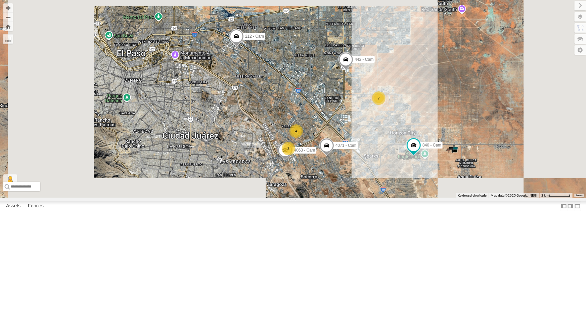
drag, startPoint x: 253, startPoint y: 116, endPoint x: 255, endPoint y: 136, distance: 20.6
click at [255, 136] on div "4063 - Cam 4071 - Cam 3 7 442 - Cam 4054 - Cam 4 750 - Cam 4067 - Cam 840 - Cam…" at bounding box center [293, 99] width 586 height 198
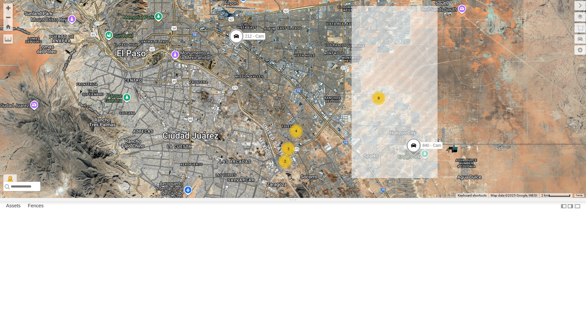
click at [232, 47] on span at bounding box center [236, 38] width 15 height 18
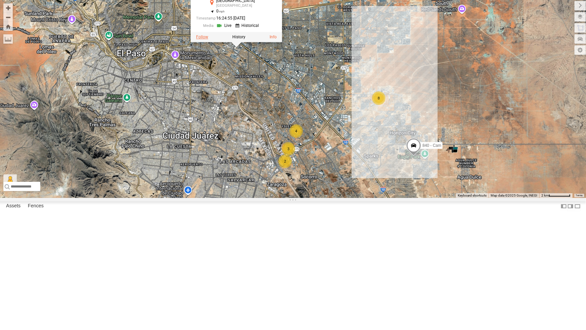
click at [201, 39] on label at bounding box center [202, 37] width 12 height 5
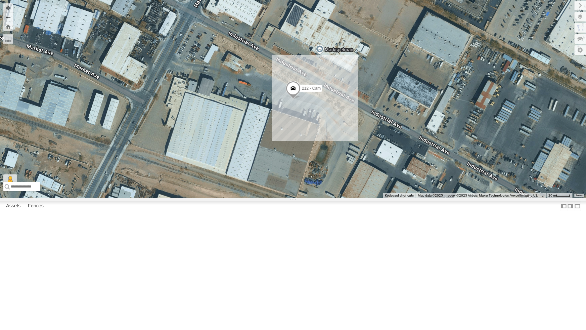
click at [263, 198] on div "212 - Cam" at bounding box center [293, 99] width 586 height 198
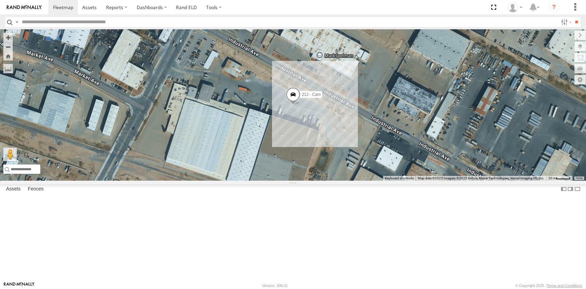
click at [0, 0] on label at bounding box center [0, 0] width 0 height 0
click at [494, 8] on span at bounding box center [494, 7] width 14 height 14
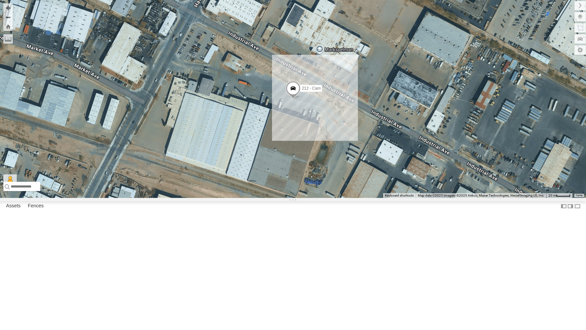
click at [0, 0] on div "442 - Cam" at bounding box center [0, 0] width 0 height 0
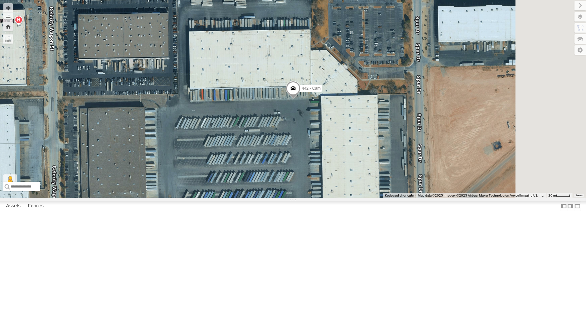
click at [300, 99] on span at bounding box center [292, 90] width 15 height 18
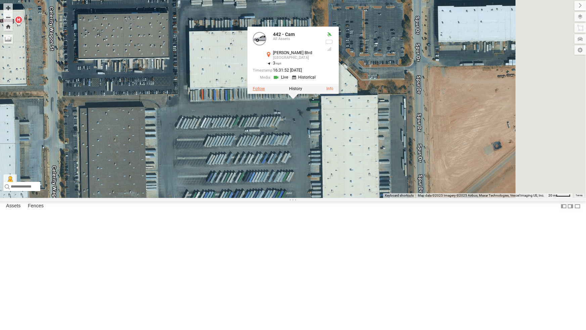
click at [265, 91] on label at bounding box center [259, 88] width 12 height 5
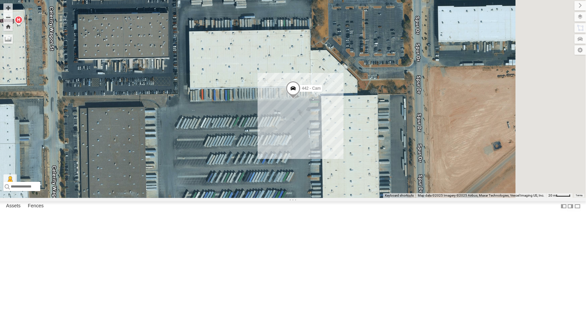
click at [0, 0] on div "212 - Cam" at bounding box center [0, 0] width 0 height 0
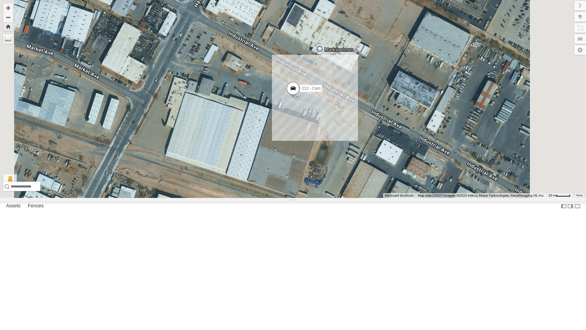
click at [0, 0] on div "4061 - Cam" at bounding box center [0, 0] width 0 height 0
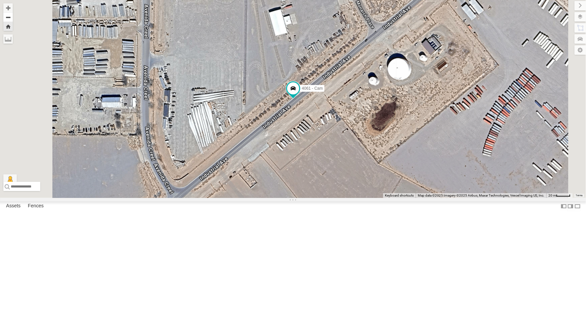
click at [13, 17] on button "Zoom out" at bounding box center [7, 16] width 9 height 9
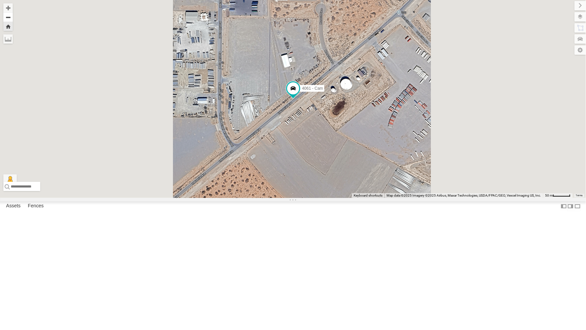
click at [13, 17] on button "Zoom out" at bounding box center [7, 16] width 9 height 9
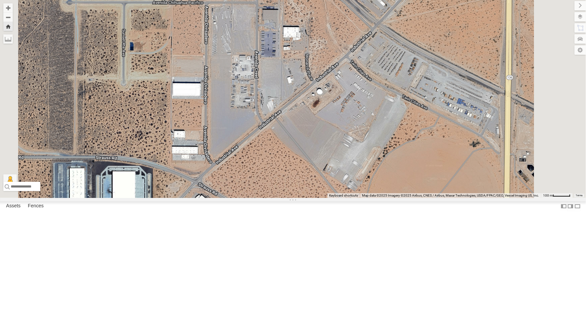
click at [0, 0] on div "4061 - Cam" at bounding box center [0, 0] width 0 height 0
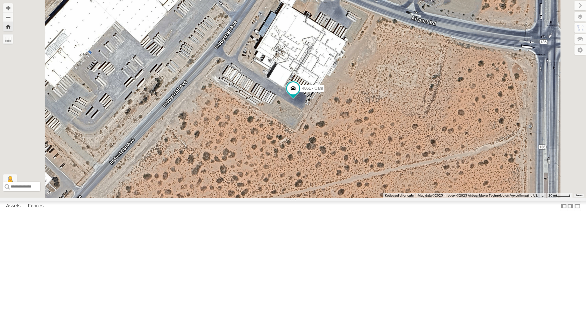
click at [0, 0] on div "All Assets" at bounding box center [0, 0] width 0 height 0
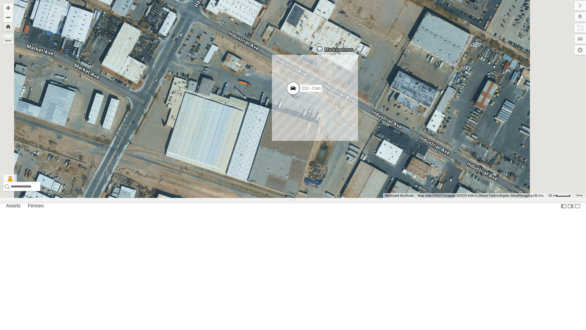
click at [0, 0] on div "All Assets" at bounding box center [0, 0] width 0 height 0
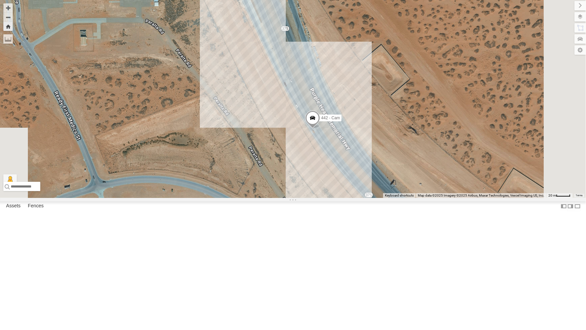
click at [0, 0] on div "4061 - Cam" at bounding box center [0, 0] width 0 height 0
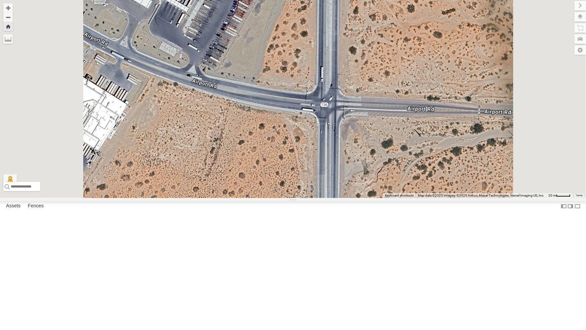
click at [0, 0] on div "442 - Cam" at bounding box center [0, 0] width 0 height 0
